Goal: Use online tool/utility: Utilize a website feature to perform a specific function

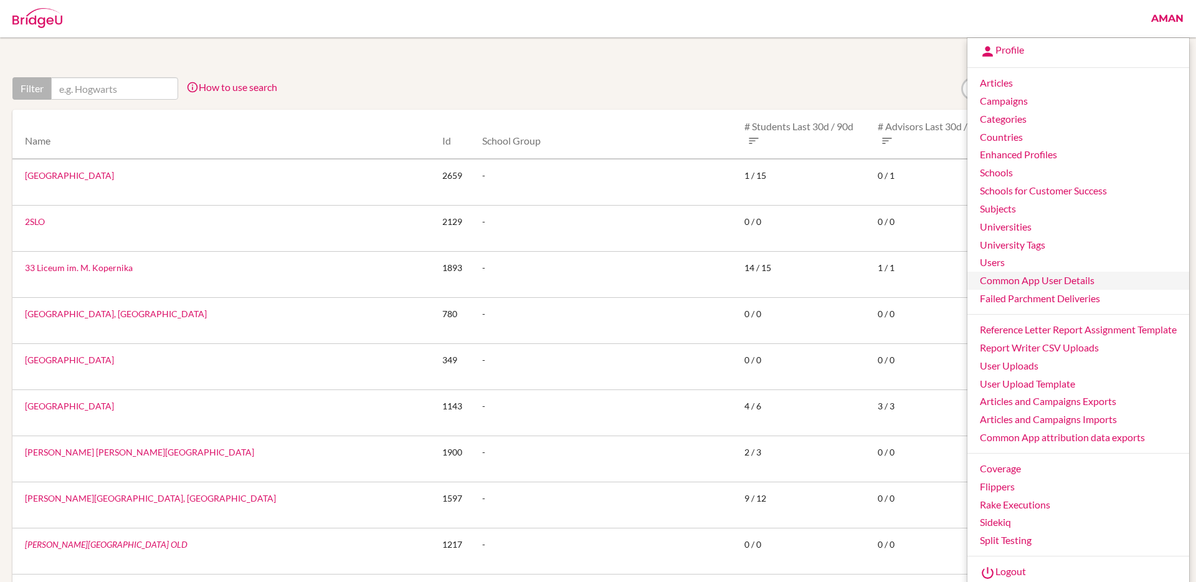
click at [1014, 281] on link "Common App User Details" at bounding box center [1079, 281] width 222 height 18
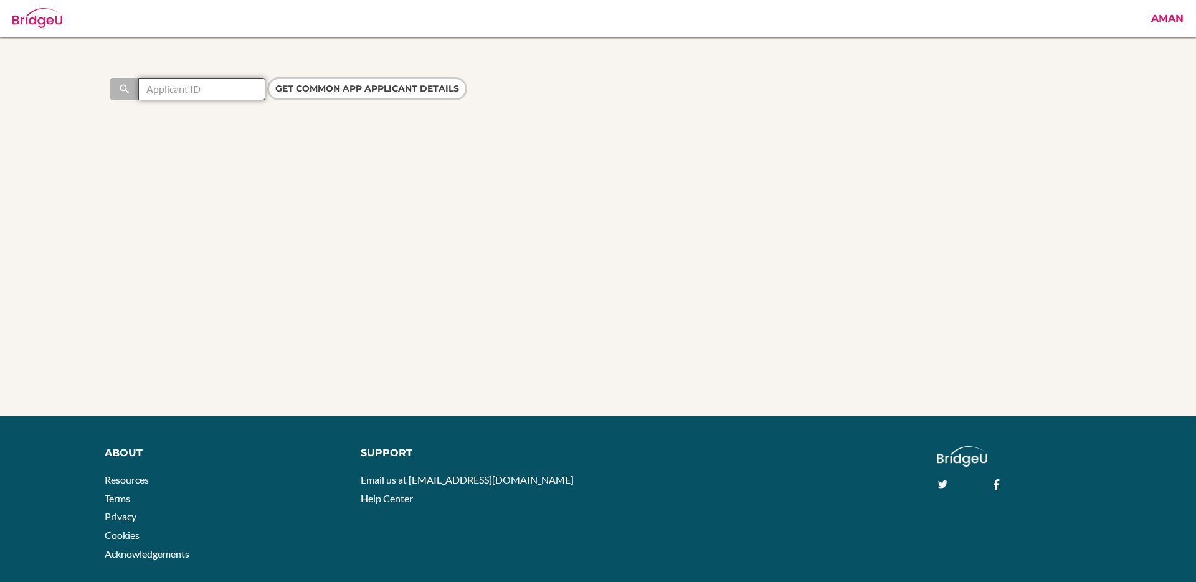
click at [209, 89] on input "text" at bounding box center [201, 89] width 127 height 22
paste input "44239221"
type input "44239221"
click at [324, 93] on input "Get Common App applicant details" at bounding box center [367, 88] width 200 height 23
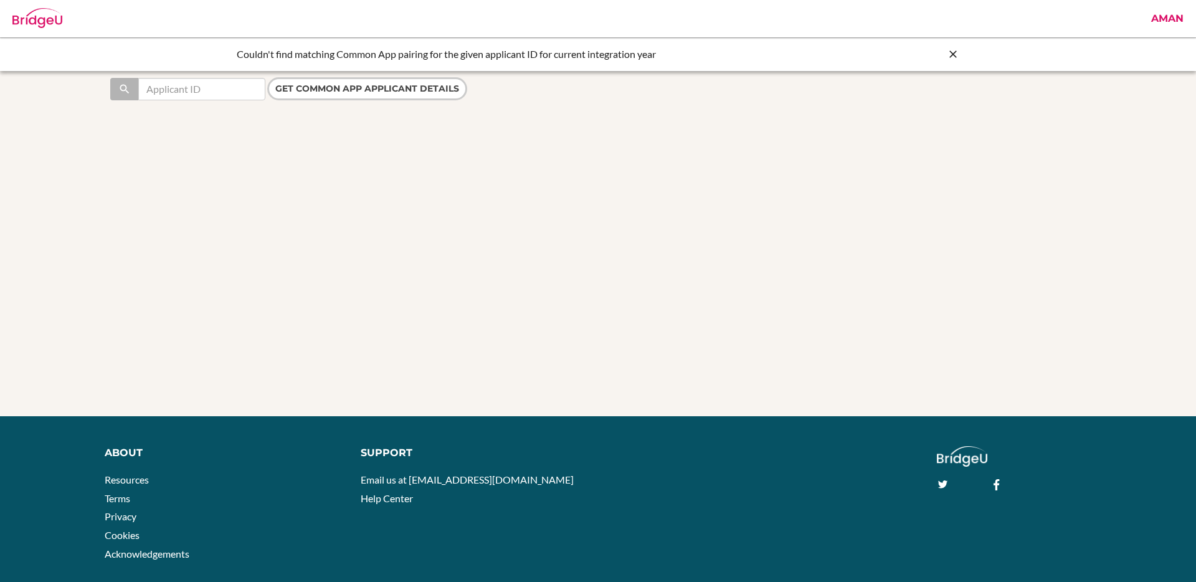
click at [212, 78] on div at bounding box center [187, 89] width 155 height 22
click at [209, 87] on input "text" at bounding box center [201, 89] width 127 height 22
paste input "44239221"
type input "44239221"
click at [330, 79] on input "Get Common App applicant details" at bounding box center [367, 88] width 200 height 23
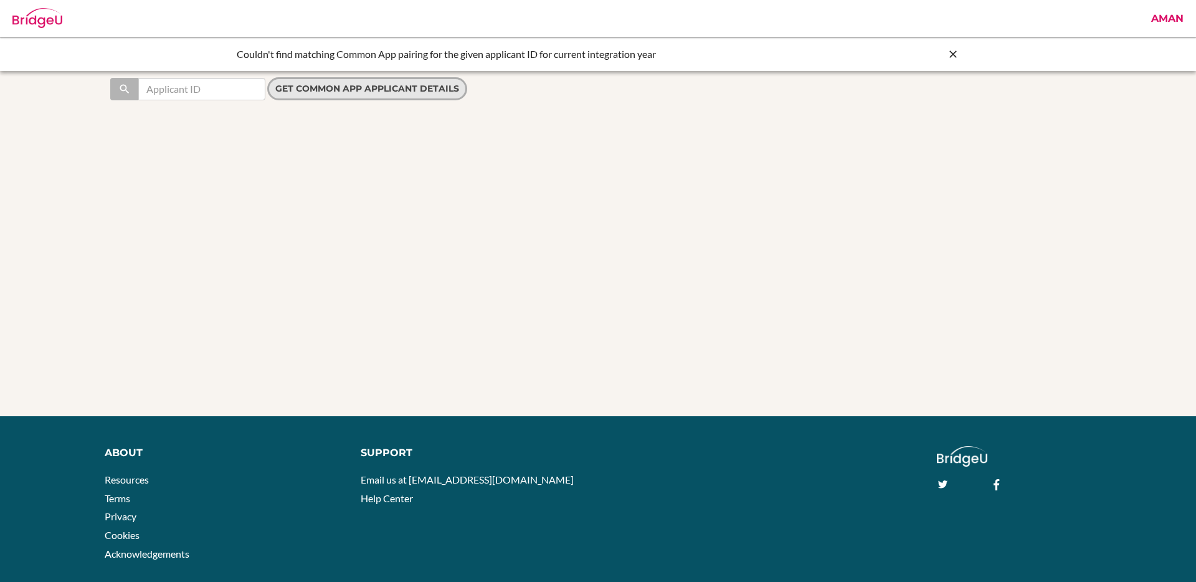
click at [330, 86] on input "Get Common App applicant details" at bounding box center [367, 88] width 200 height 23
click at [239, 87] on input "text" at bounding box center [201, 89] width 127 height 22
paste input "44239221"
type input "44239221"
click at [308, 88] on input "Get Common App applicant details" at bounding box center [367, 88] width 200 height 23
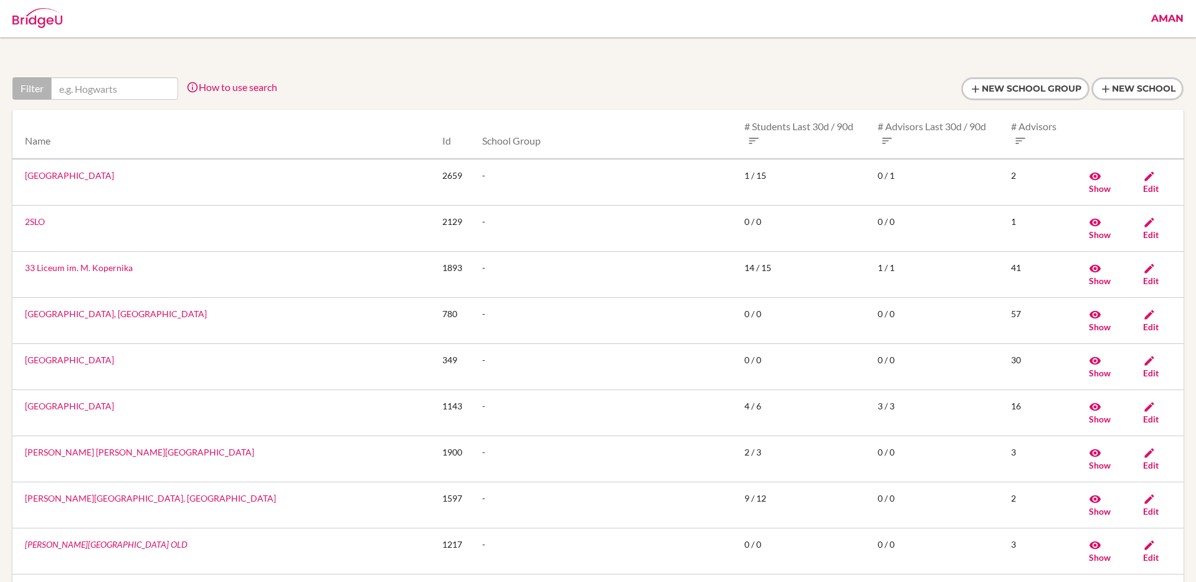
click at [1165, 18] on link "Aman" at bounding box center [1167, 18] width 45 height 37
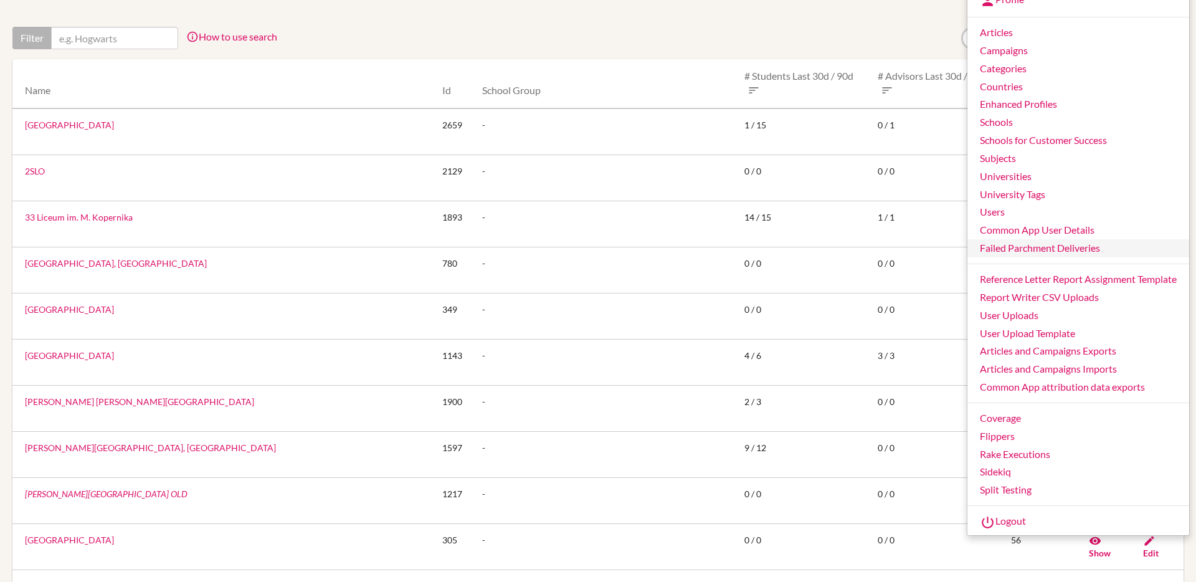
scroll to position [90, 0]
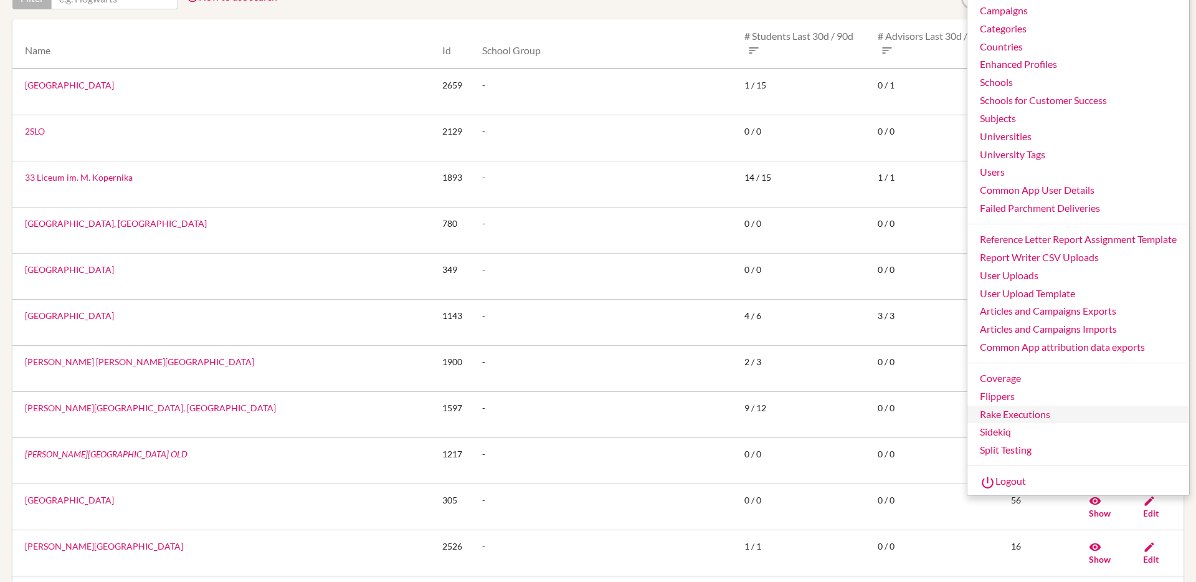
click at [1023, 415] on link "Rake Executions" at bounding box center [1079, 415] width 222 height 18
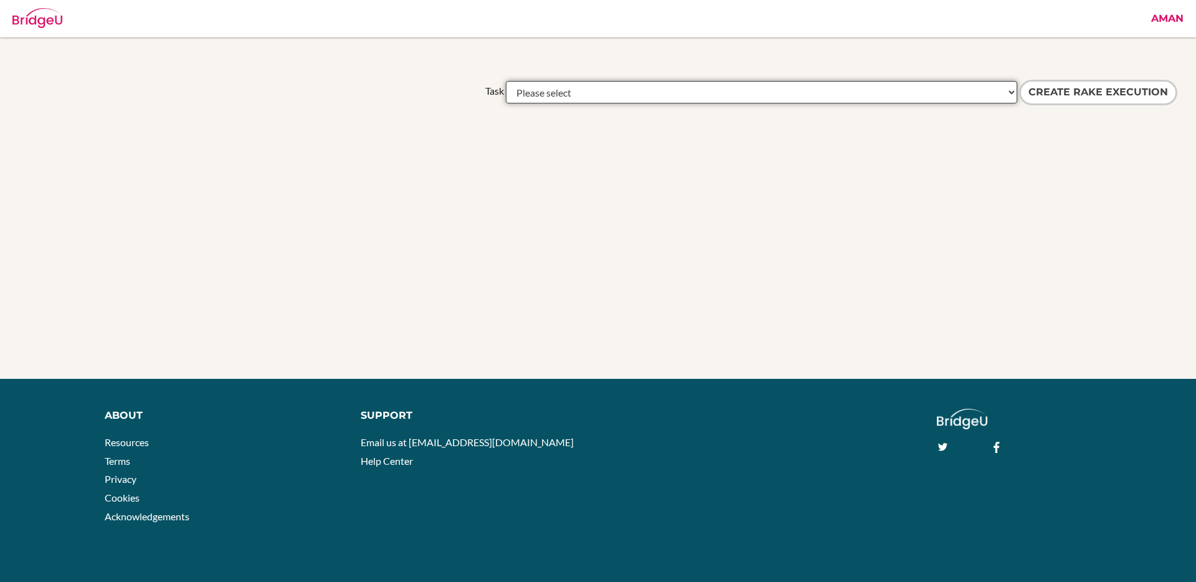
click at [958, 96] on select "Please select academic_results:a_level_details_to_aggregate academic_results:ib…" at bounding box center [762, 92] width 512 height 22
select select "common_app:remove_teacher_invite_using_recommender_id"
click at [506, 81] on select "Please select academic_results:a_level_details_to_aggregate academic_results:ib…" at bounding box center [762, 92] width 512 height 22
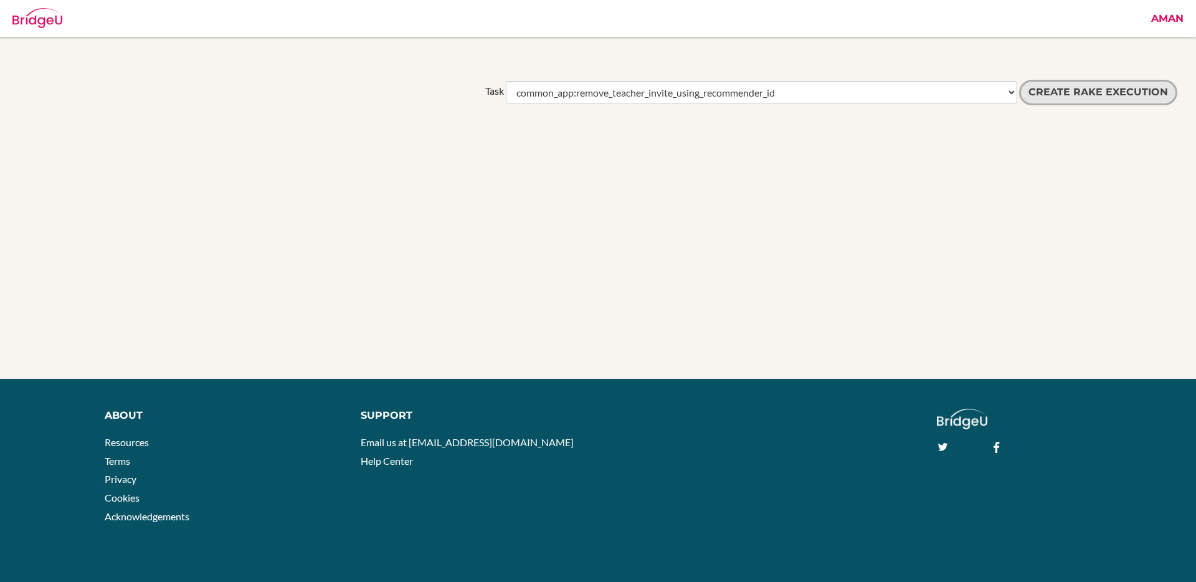
click at [1066, 97] on input "Create Rake execution" at bounding box center [1098, 93] width 158 height 26
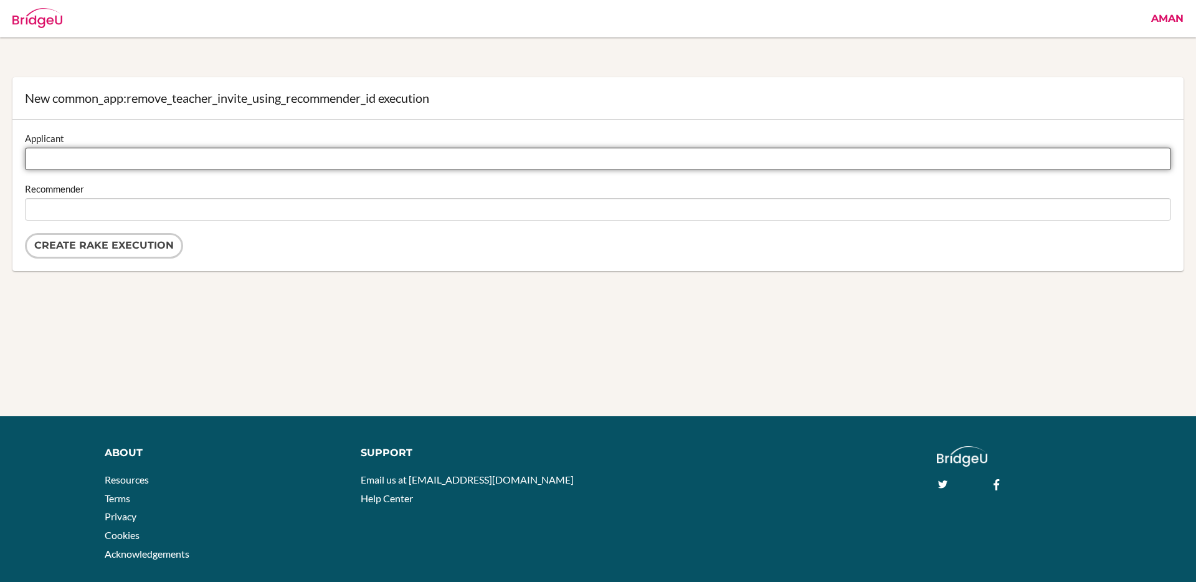
click at [292, 163] on input "Applicant" at bounding box center [598, 159] width 1146 height 22
paste input "44603934"
type input "44603934"
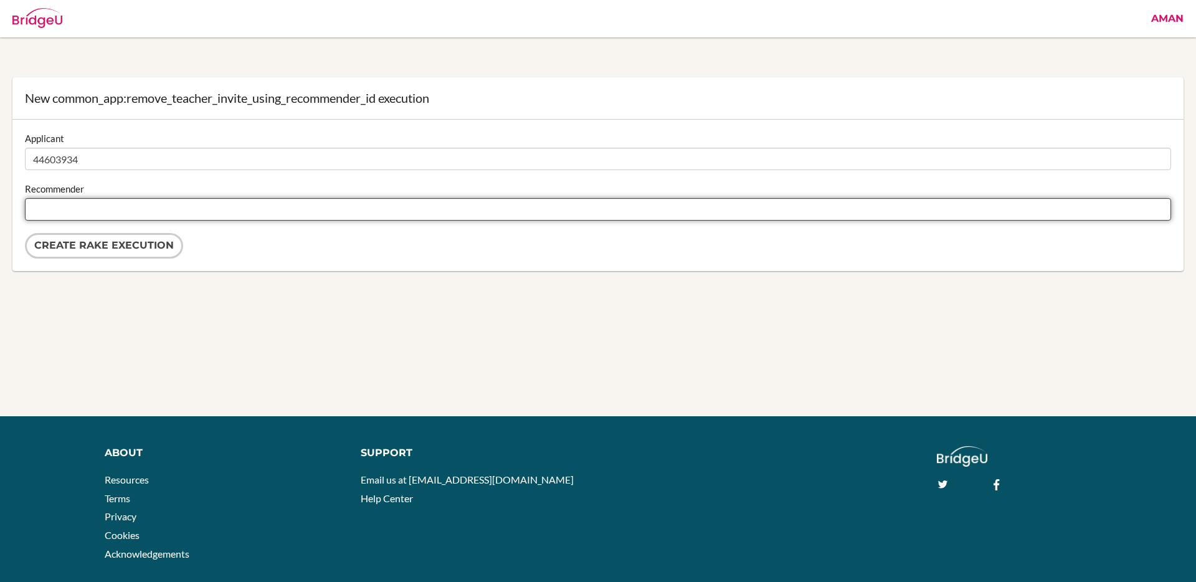
click at [260, 206] on input "Recommender" at bounding box center [598, 209] width 1146 height 22
paste input "13645091"
type input "13645091"
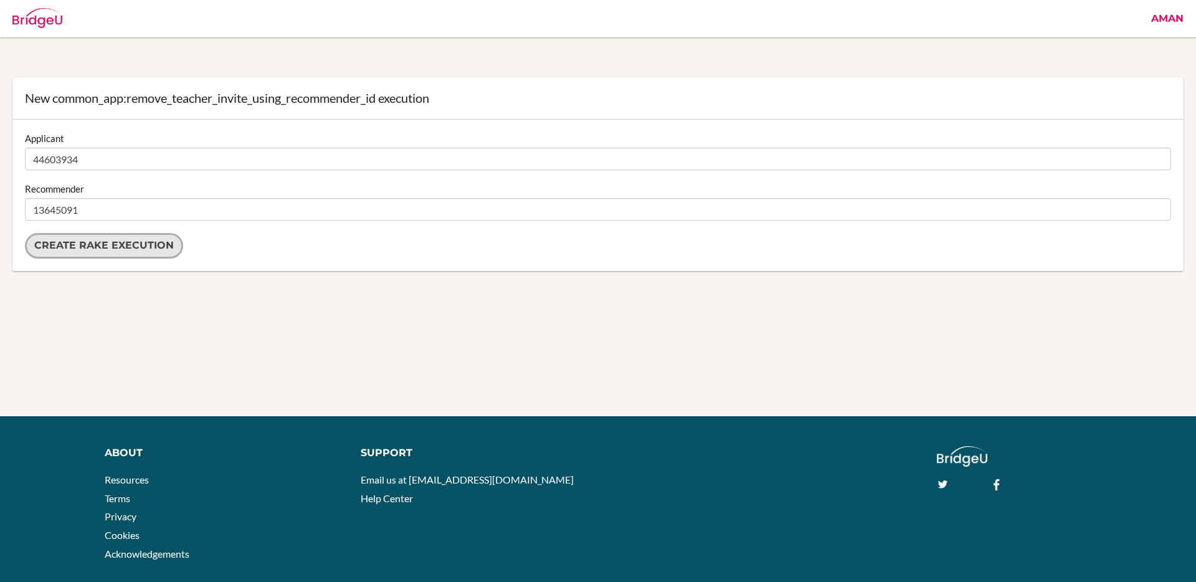
click at [86, 245] on input "Create Rake execution" at bounding box center [104, 246] width 158 height 26
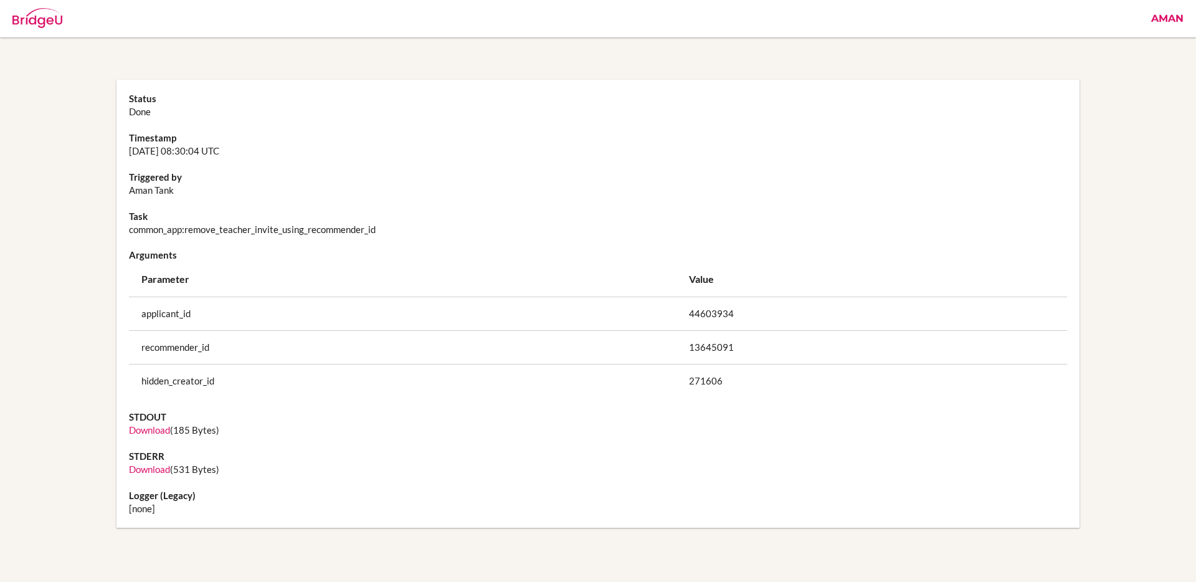
click at [142, 424] on dd "Download (185 Bytes)" at bounding box center [598, 430] width 939 height 13
click at [142, 426] on link "Download" at bounding box center [149, 429] width 41 height 11
click at [152, 468] on link "Download" at bounding box center [149, 469] width 41 height 11
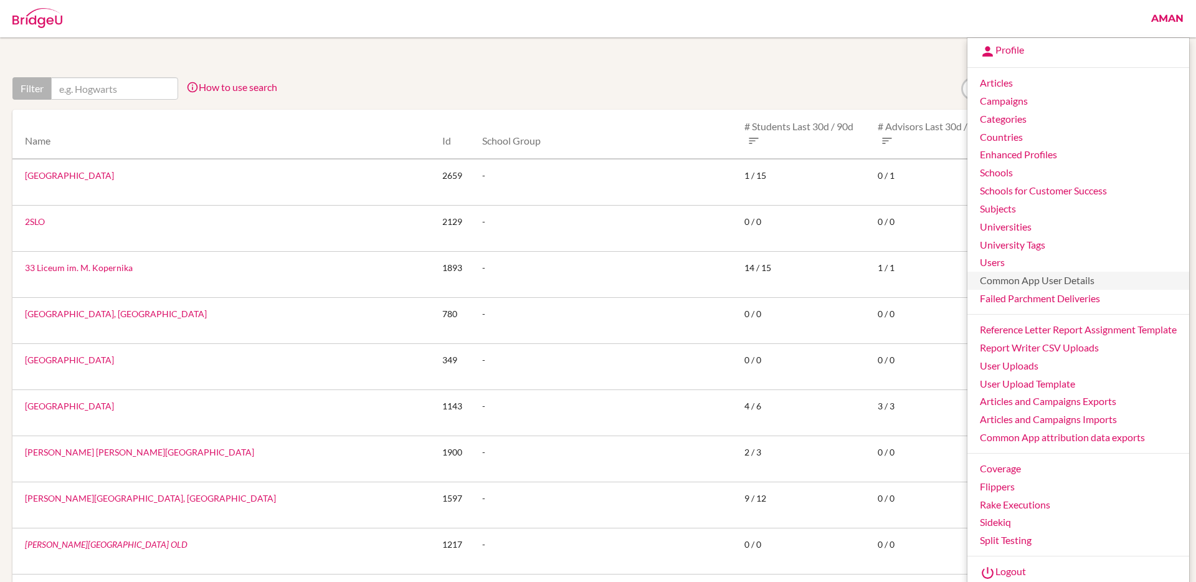
click at [1032, 283] on link "Common App User Details" at bounding box center [1079, 281] width 222 height 18
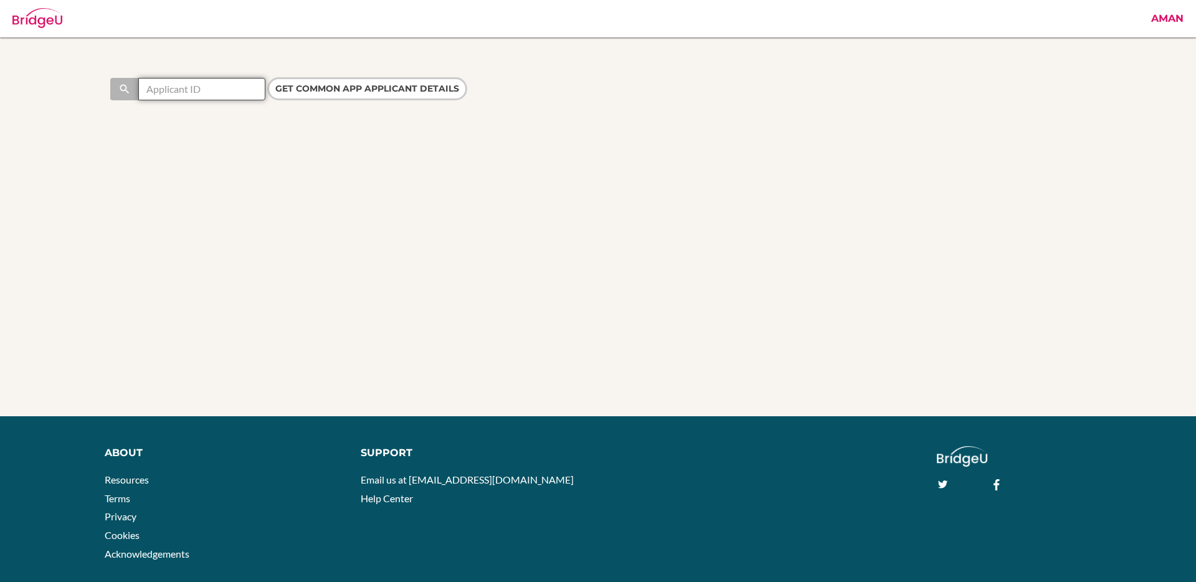
click at [209, 90] on input "text" at bounding box center [201, 89] width 127 height 22
paste input "44603934"
type input "44603934"
click at [292, 100] on div "Search 44603934 Get Common App applicant details" at bounding box center [598, 93] width 976 height 32
click at [302, 93] on input "Get Common App applicant details" at bounding box center [367, 88] width 200 height 23
